Goal: Transaction & Acquisition: Purchase product/service

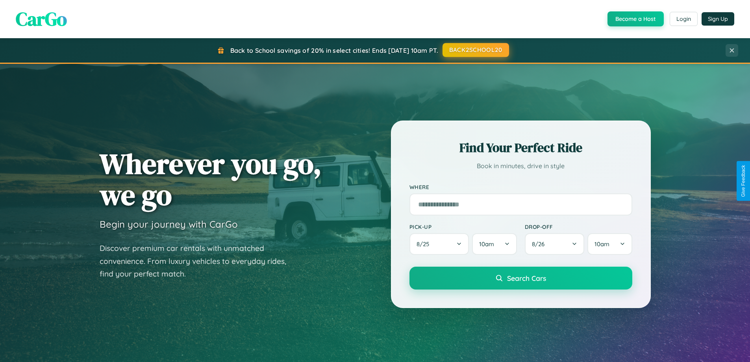
click at [475, 50] on button "BACK2SCHOOL20" at bounding box center [476, 50] width 67 height 14
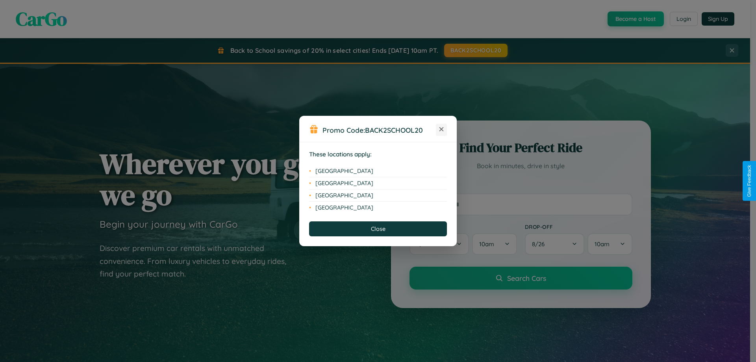
click at [441, 130] on icon at bounding box center [442, 129] width 4 height 4
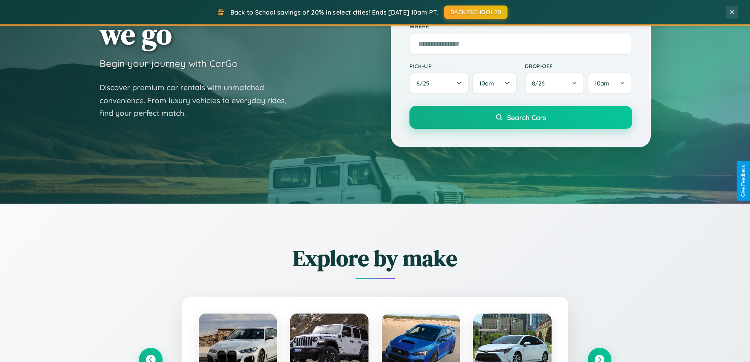
scroll to position [542, 0]
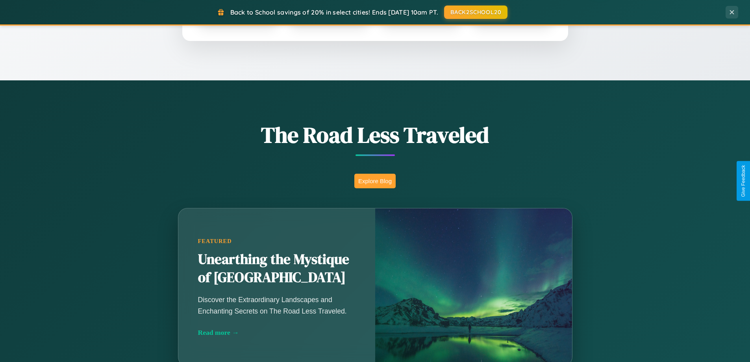
click at [375, 181] on button "Explore Blog" at bounding box center [374, 181] width 41 height 15
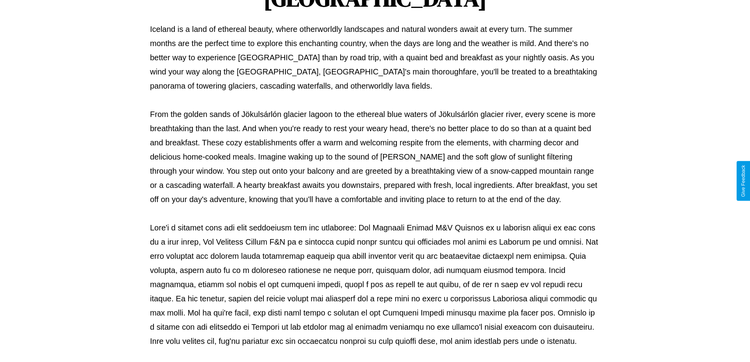
scroll to position [255, 0]
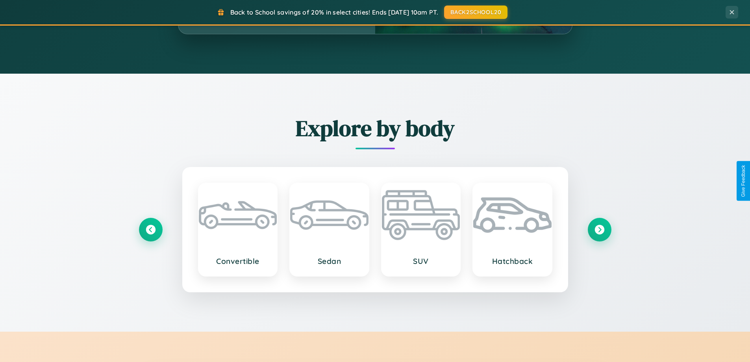
scroll to position [1265, 0]
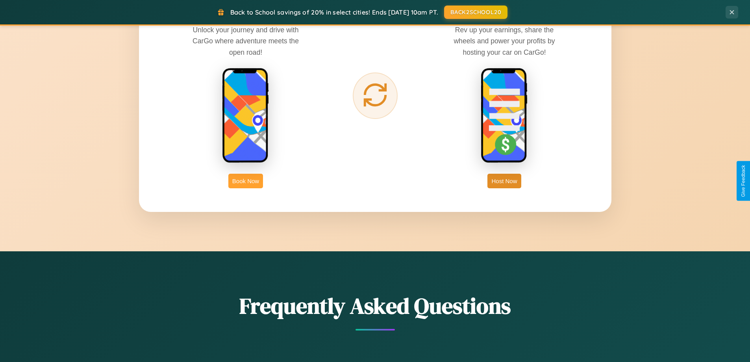
click at [246, 181] on button "Book Now" at bounding box center [245, 181] width 35 height 15
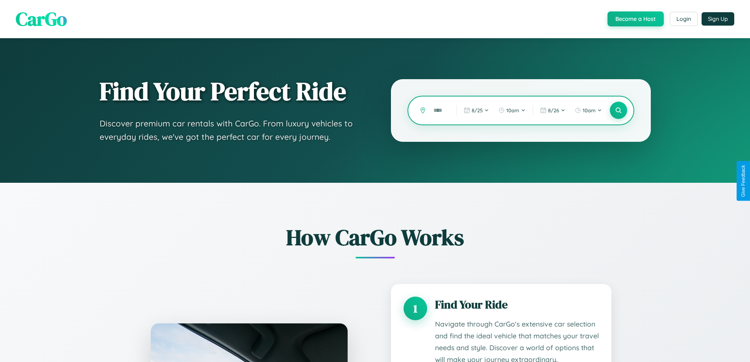
click at [439, 110] on input "text" at bounding box center [439, 111] width 19 height 14
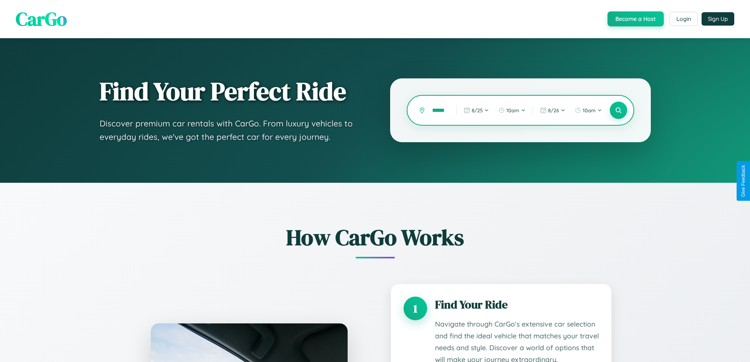
scroll to position [0, 20]
type input "**********"
click at [618, 110] on icon at bounding box center [618, 110] width 7 height 7
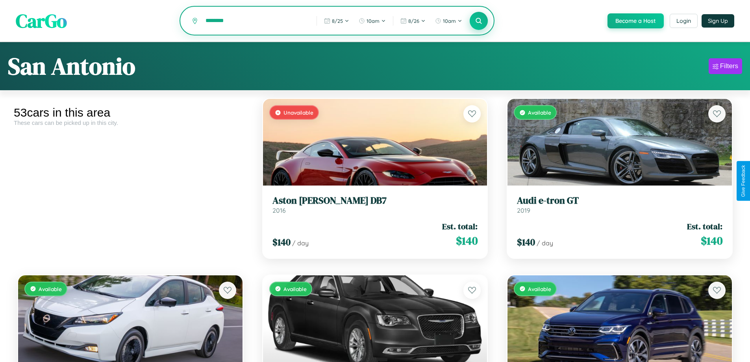
type input "********"
click at [479, 21] on icon at bounding box center [478, 20] width 7 height 7
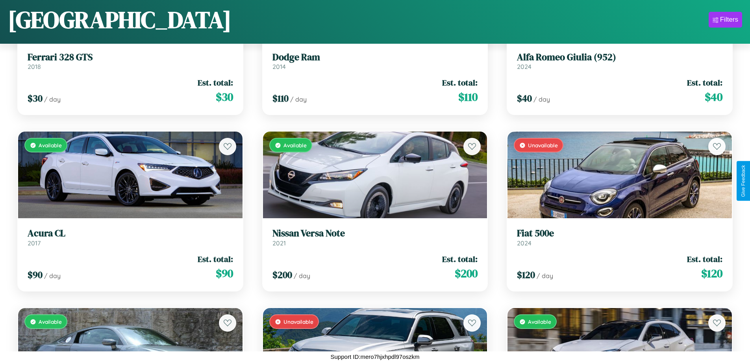
scroll to position [3109, 0]
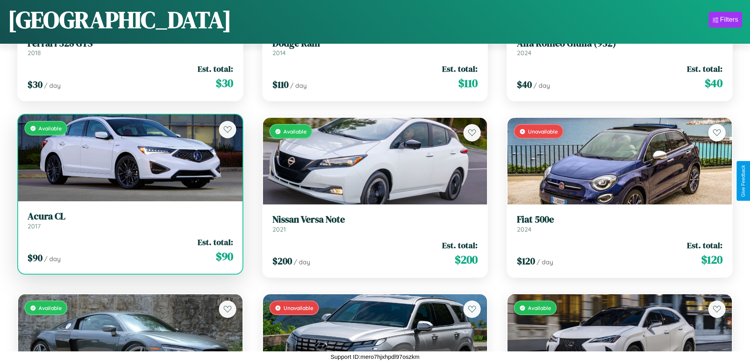
click at [129, 223] on link "Acura CL 2017" at bounding box center [131, 220] width 206 height 19
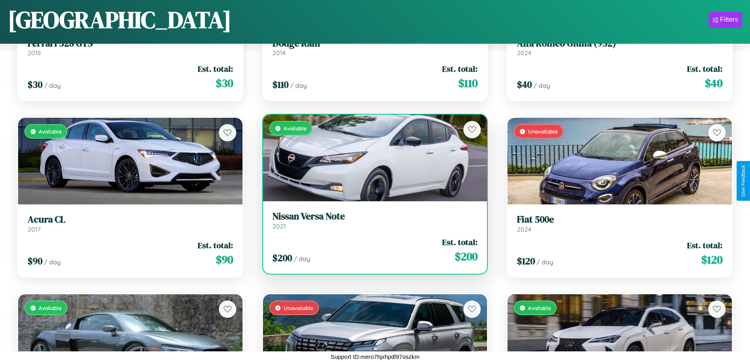
click at [372, 250] on div "$ 200 / day Est. total: $ 200" at bounding box center [376, 250] width 206 height 28
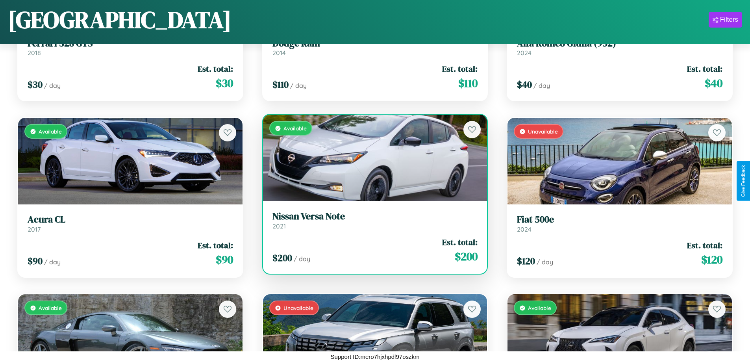
click at [372, 250] on div "$ 200 / day Est. total: $ 200" at bounding box center [376, 250] width 206 height 28
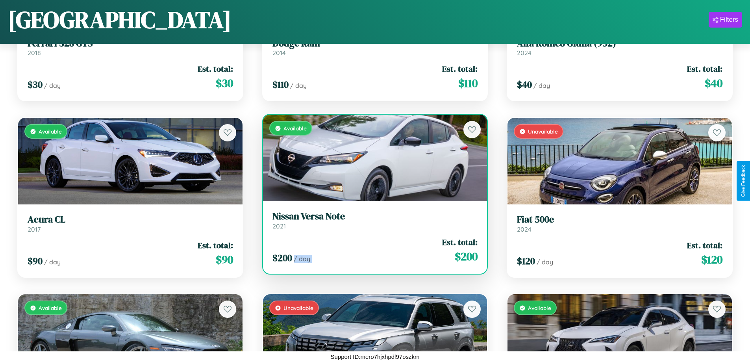
click at [372, 250] on div "$ 200 / day Est. total: $ 200" at bounding box center [376, 250] width 206 height 28
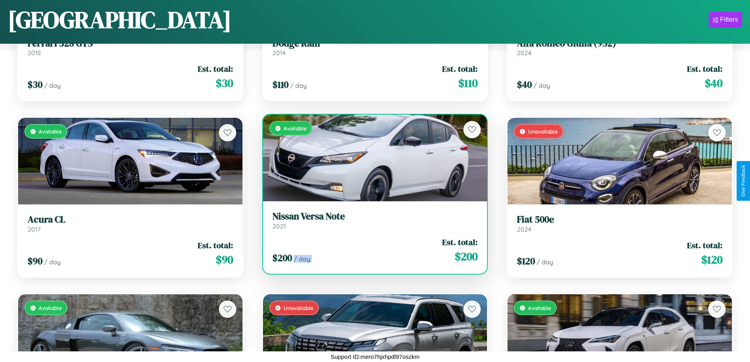
click at [372, 250] on div "$ 200 / day Est. total: $ 200" at bounding box center [376, 250] width 206 height 28
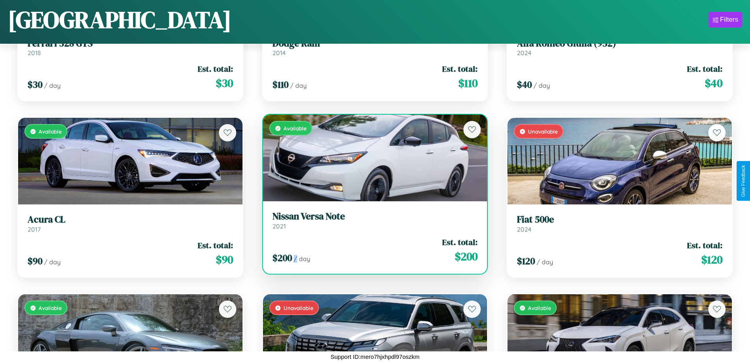
click at [372, 250] on div "$ 200 / day Est. total: $ 200" at bounding box center [376, 250] width 206 height 28
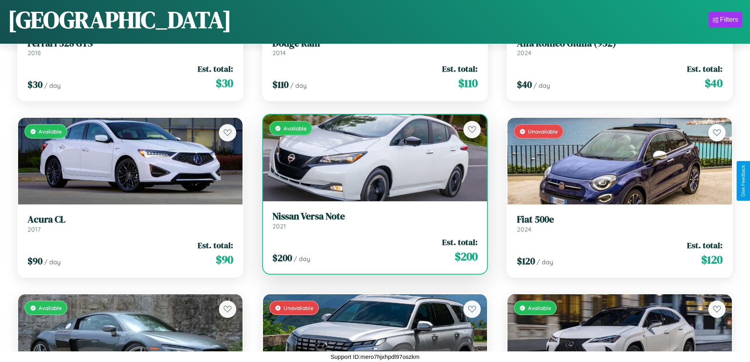
click at [372, 220] on h3 "Nissan Versa Note" at bounding box center [376, 216] width 206 height 11
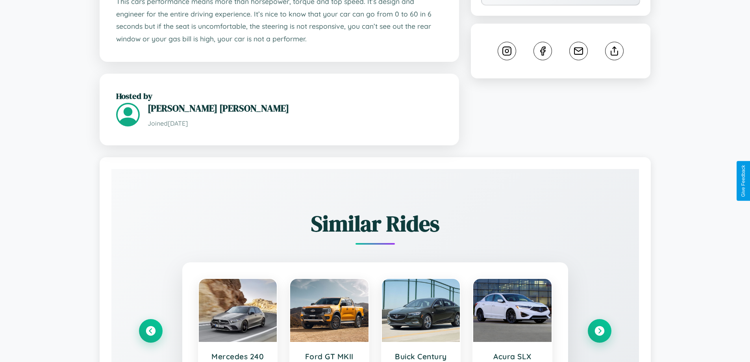
scroll to position [496, 0]
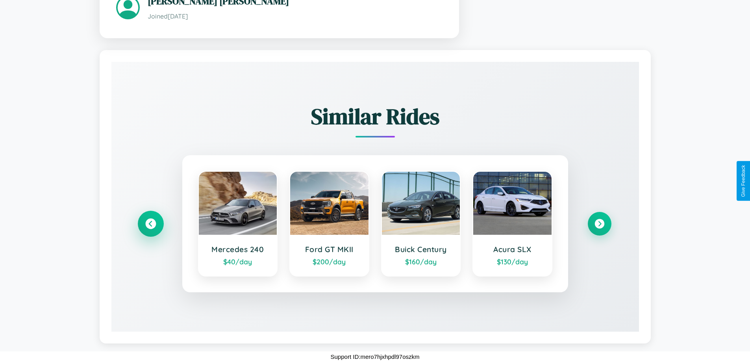
click at [150, 224] on icon at bounding box center [150, 224] width 11 height 11
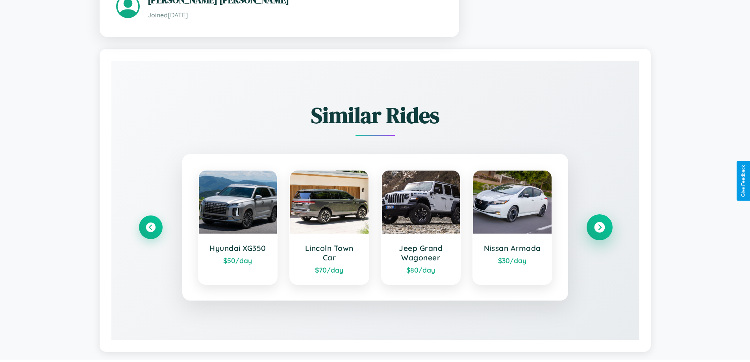
click at [599, 228] on icon at bounding box center [599, 227] width 11 height 11
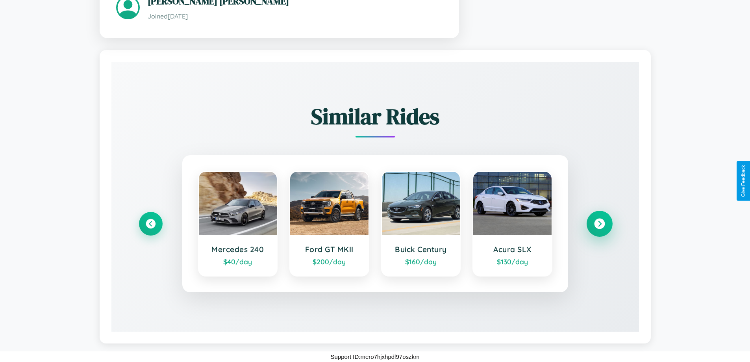
click at [599, 224] on icon at bounding box center [599, 224] width 11 height 11
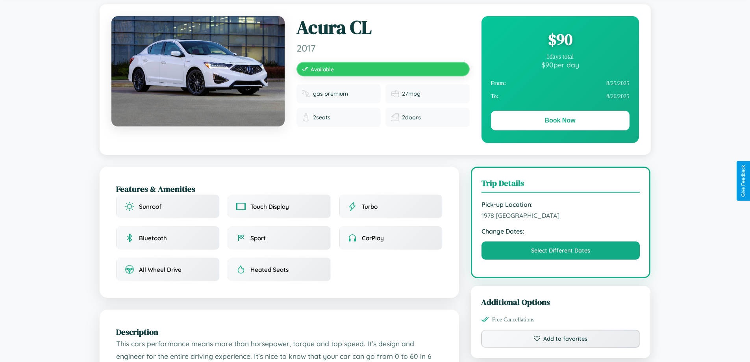
scroll to position [0, 0]
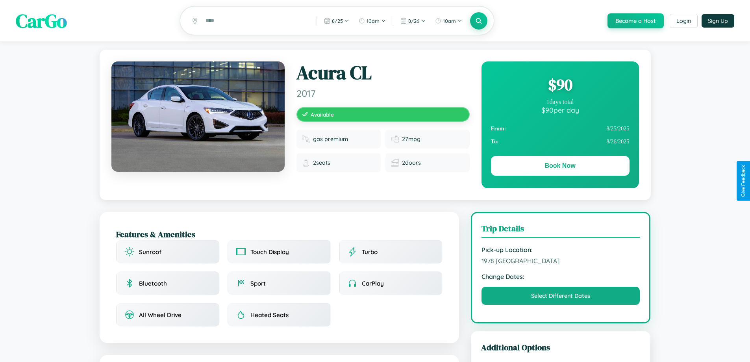
click at [560, 86] on div "$ 90" at bounding box center [560, 84] width 139 height 21
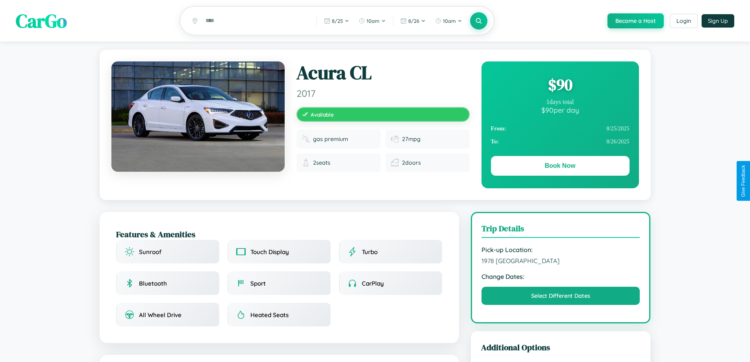
click at [560, 86] on div "$ 90" at bounding box center [560, 84] width 139 height 21
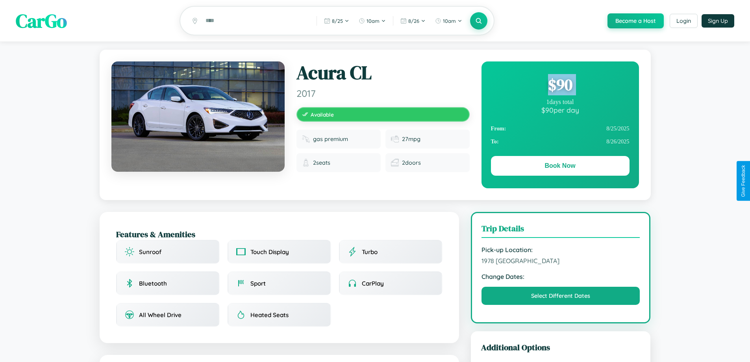
click at [560, 86] on div "$ 90" at bounding box center [560, 84] width 139 height 21
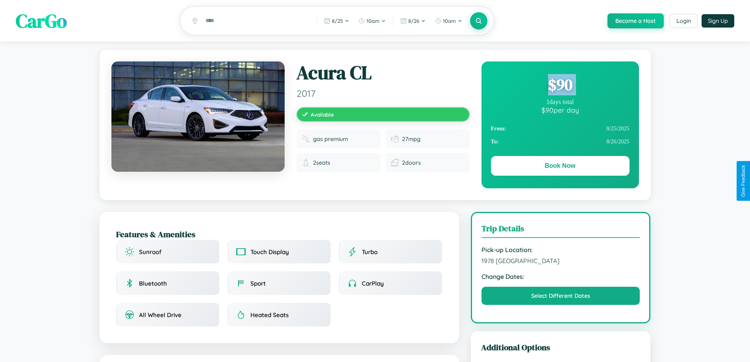
click at [560, 86] on div "$ 90" at bounding box center [560, 84] width 139 height 21
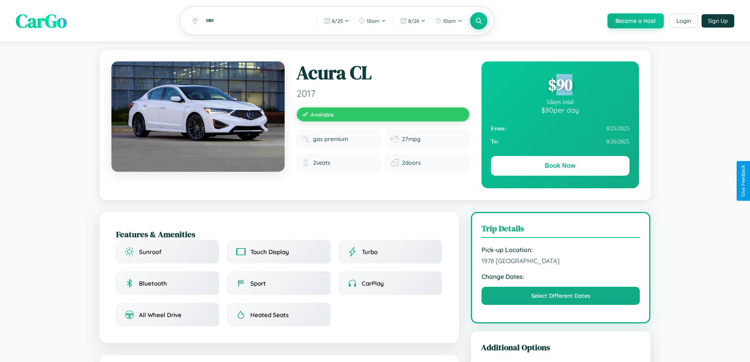
click at [560, 86] on div "$ 90" at bounding box center [560, 84] width 139 height 21
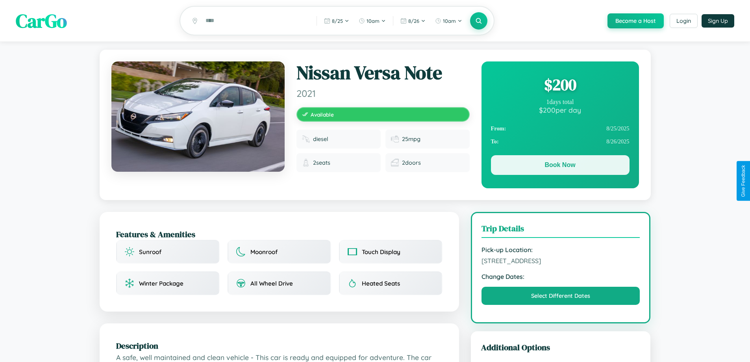
click at [560, 166] on button "Book Now" at bounding box center [560, 165] width 139 height 20
